Goal: Task Accomplishment & Management: Manage account settings

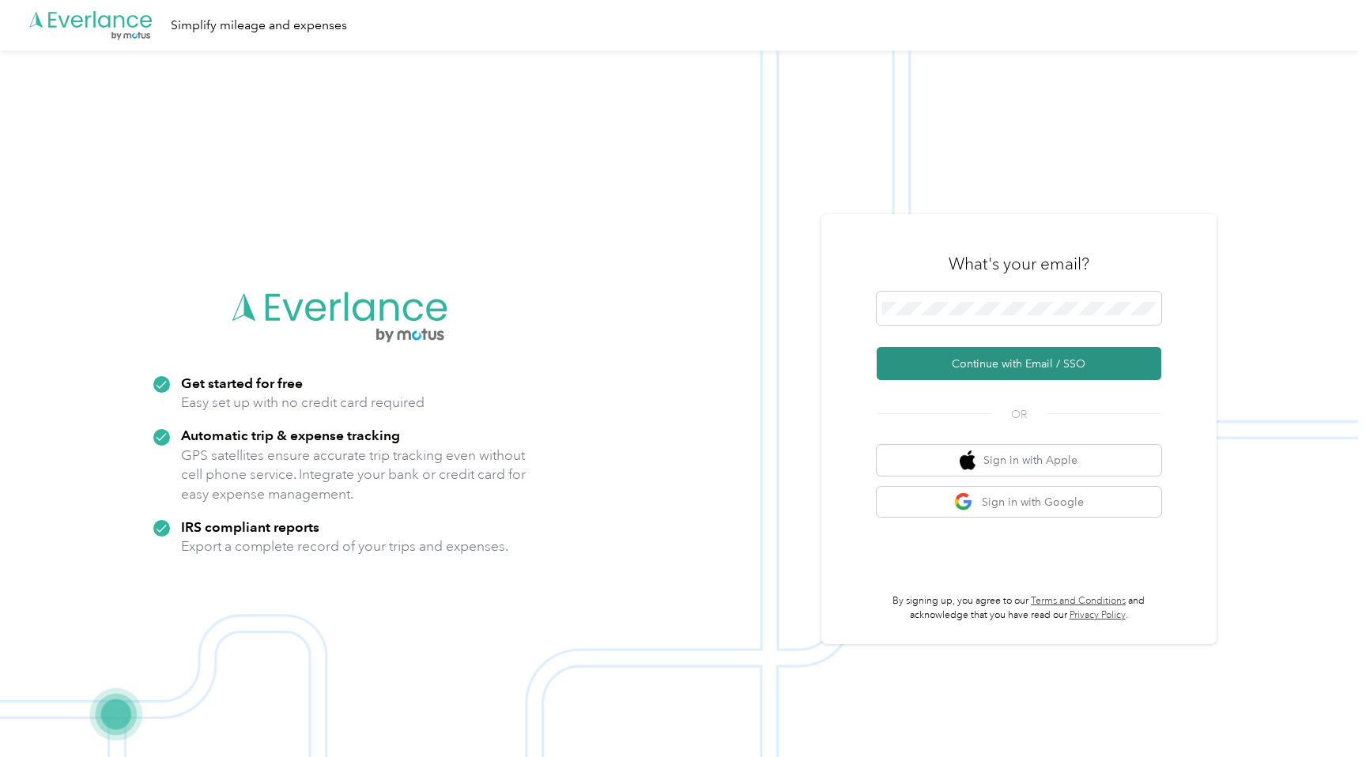
click at [1002, 368] on button "Continue with Email / SSO" at bounding box center [1019, 363] width 285 height 33
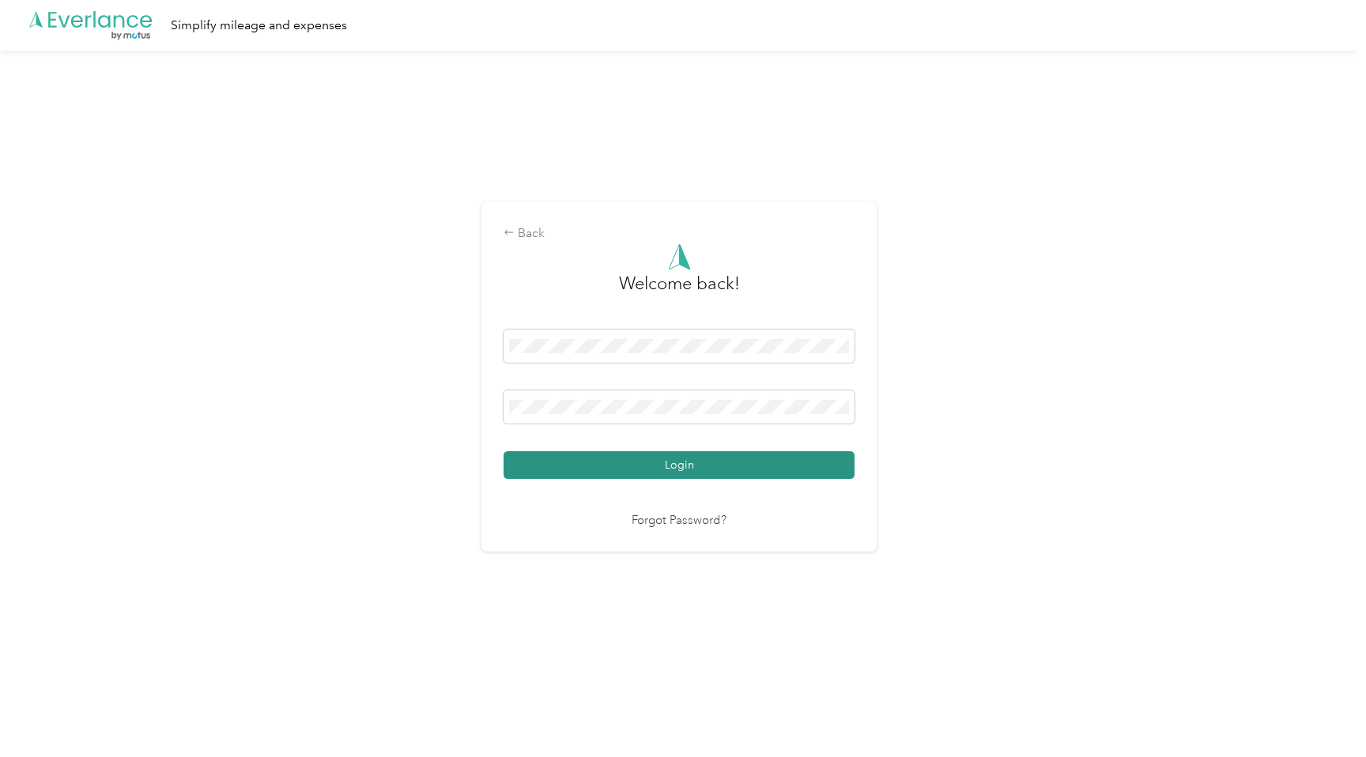
click at [686, 466] on button "Login" at bounding box center [679, 465] width 351 height 28
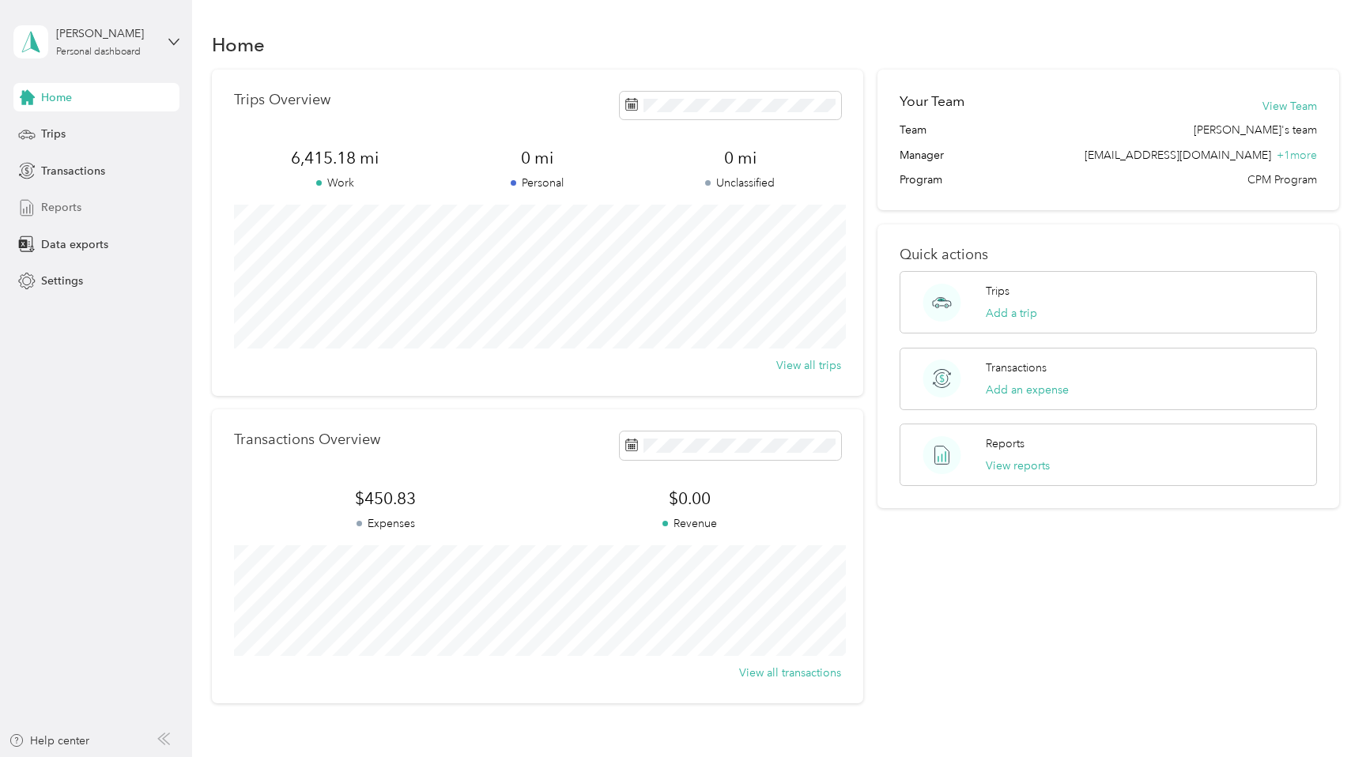
click at [51, 221] on div "Reports" at bounding box center [96, 208] width 166 height 28
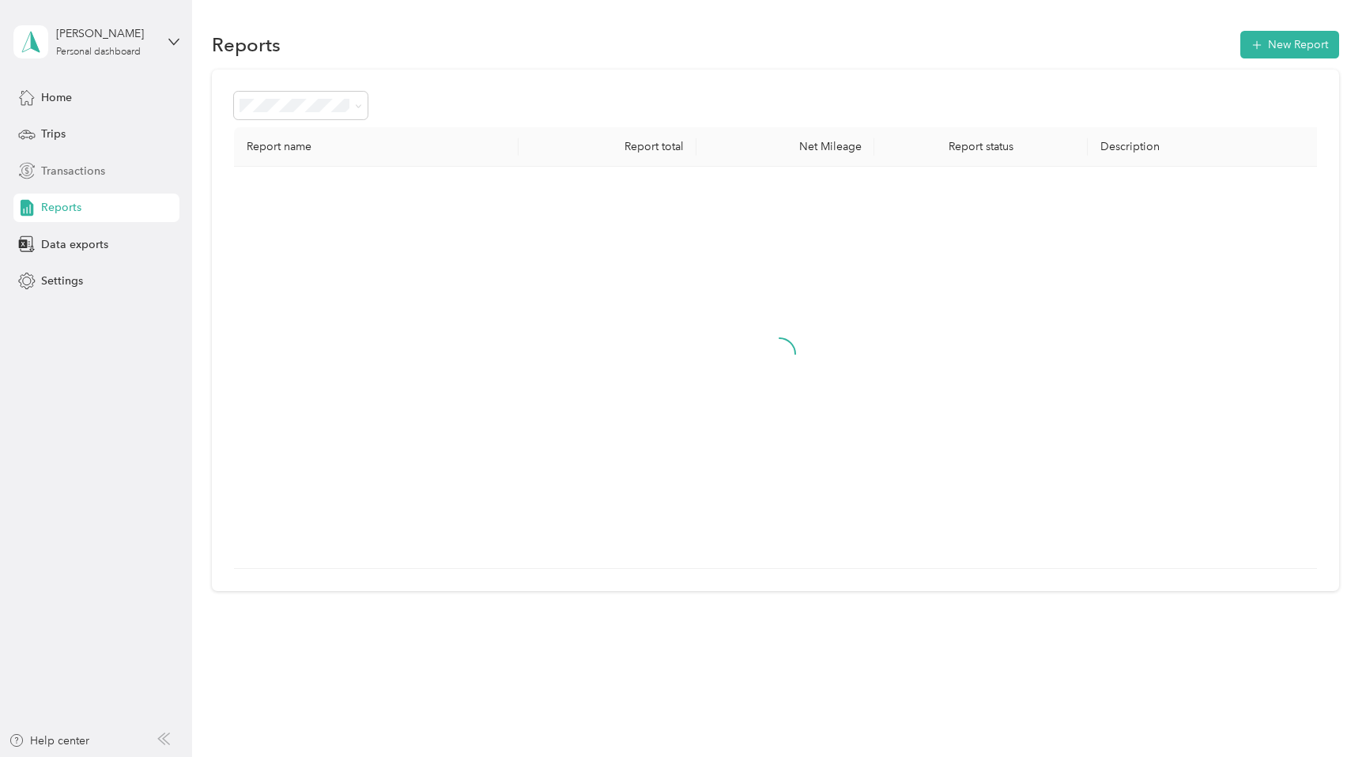
click at [64, 179] on span "Transactions" at bounding box center [73, 171] width 64 height 17
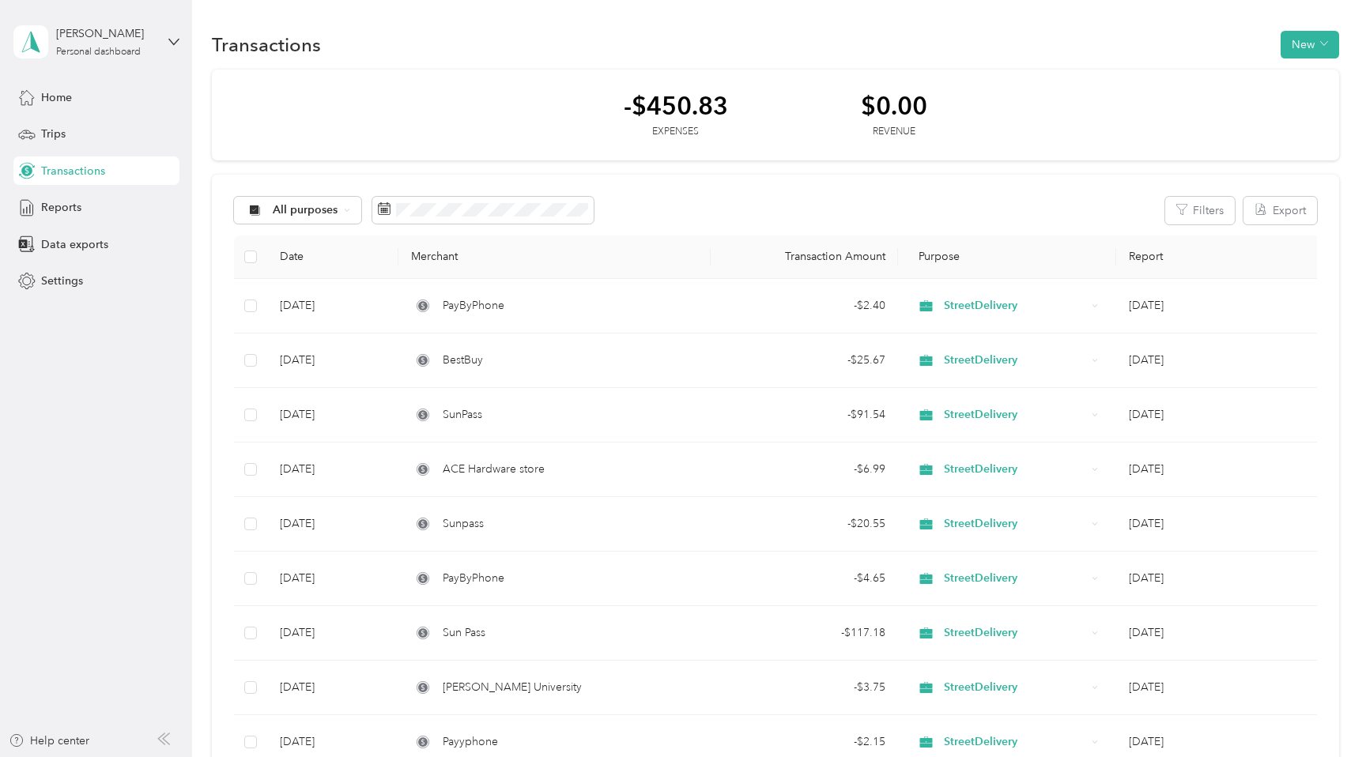
click at [1287, 42] on div "Transactions New" at bounding box center [776, 44] width 1128 height 33
click at [1324, 47] on button "New" at bounding box center [1310, 45] width 59 height 28
click at [1321, 71] on span "Expense" at bounding box center [1314, 74] width 43 height 17
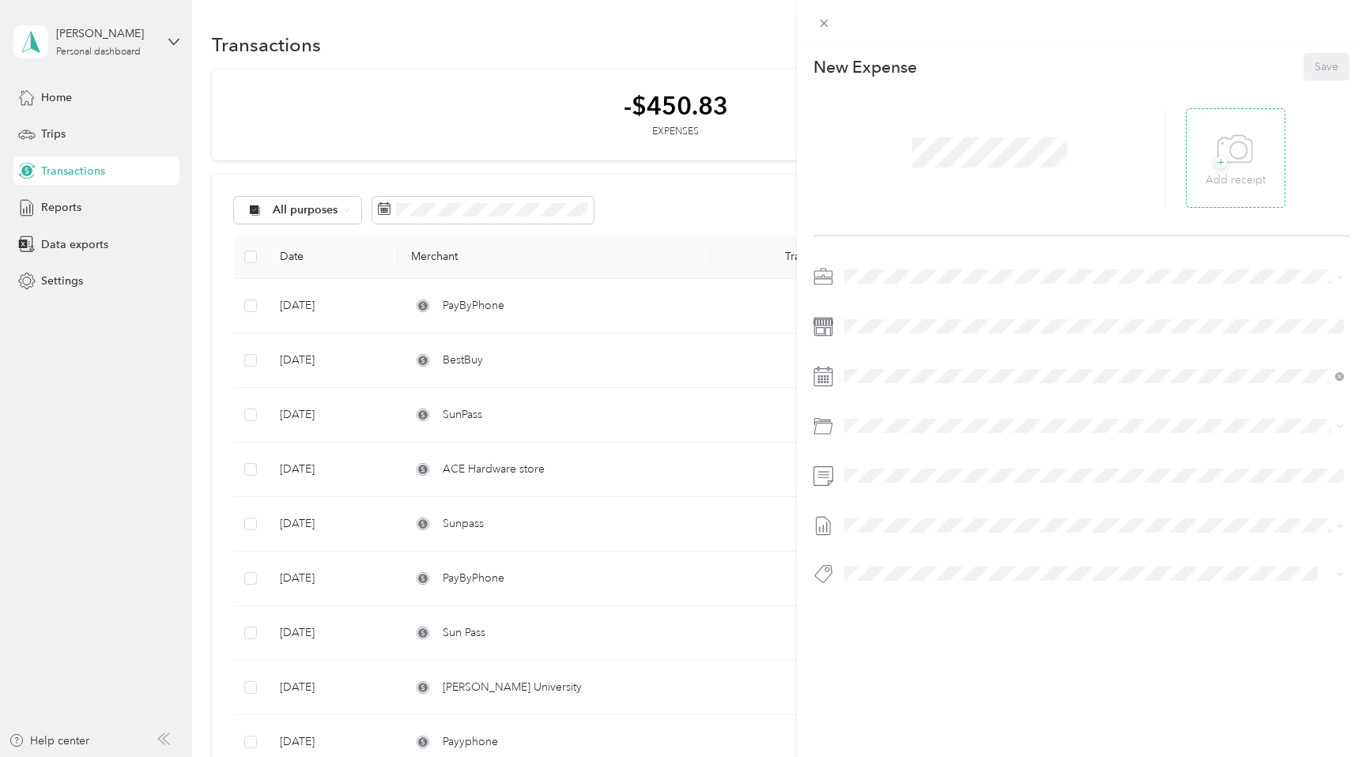
click at [1203, 177] on div "+ Add receipt" at bounding box center [1236, 158] width 100 height 100
click at [1245, 187] on p "Add receipt" at bounding box center [1236, 180] width 60 height 17
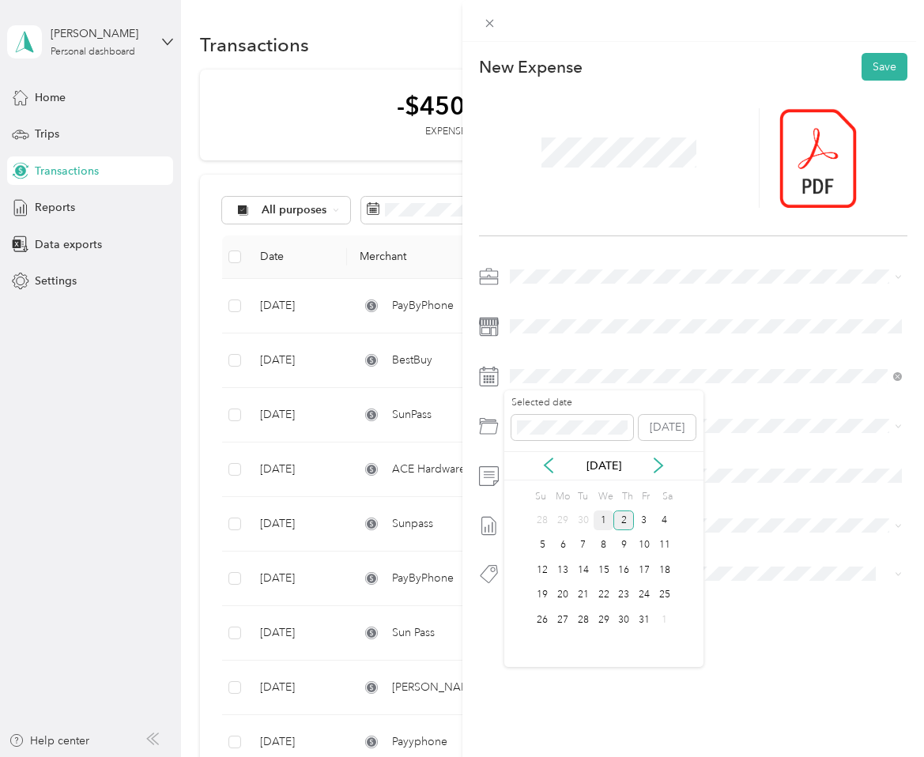
click at [610, 520] on div "1" at bounding box center [604, 521] width 21 height 20
click at [582, 628] on div "Tolls" at bounding box center [724, 629] width 345 height 17
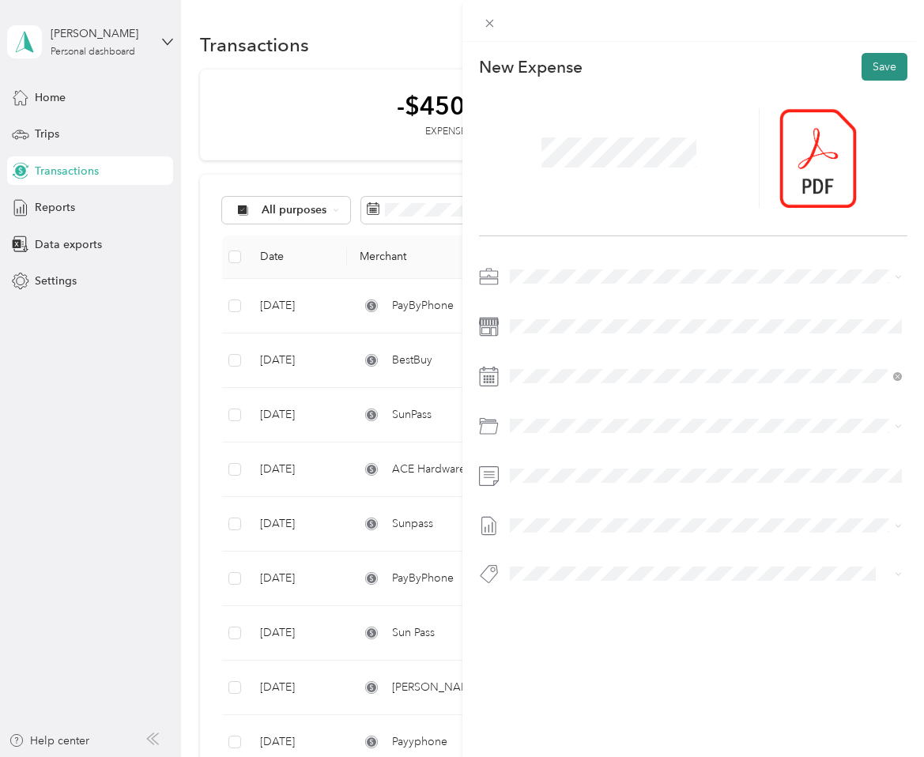
click at [884, 65] on button "Save" at bounding box center [885, 67] width 46 height 28
